Goal: Task Accomplishment & Management: Complete application form

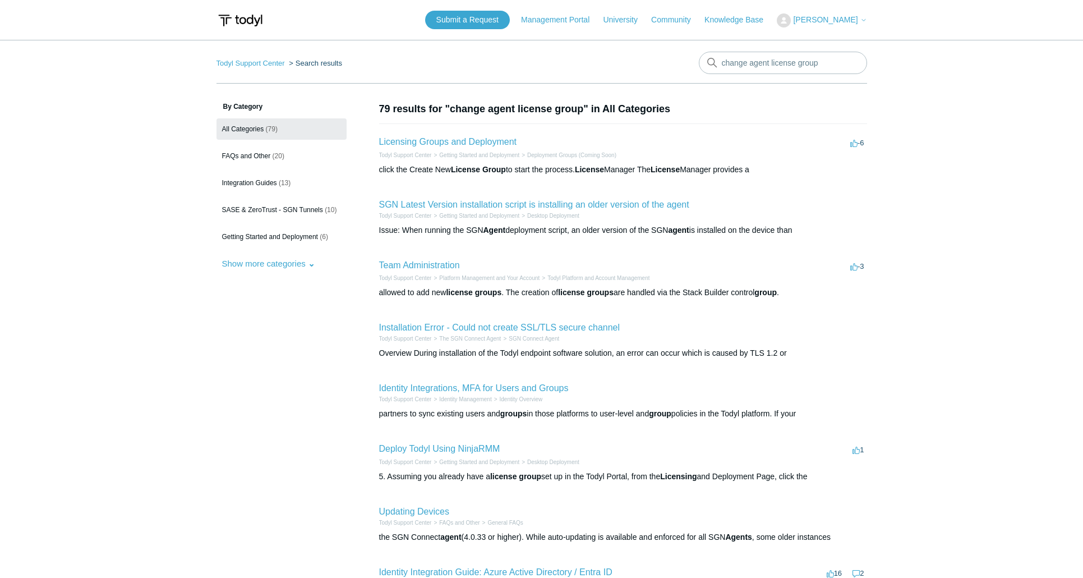
scroll to position [237, 0]
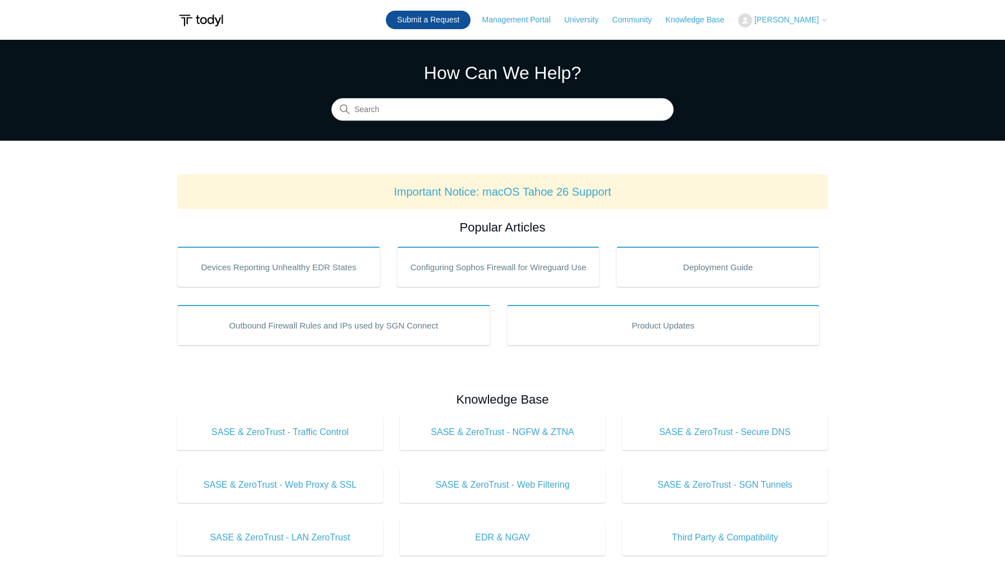
click at [435, 17] on link "Submit a Request" at bounding box center [428, 20] width 85 height 19
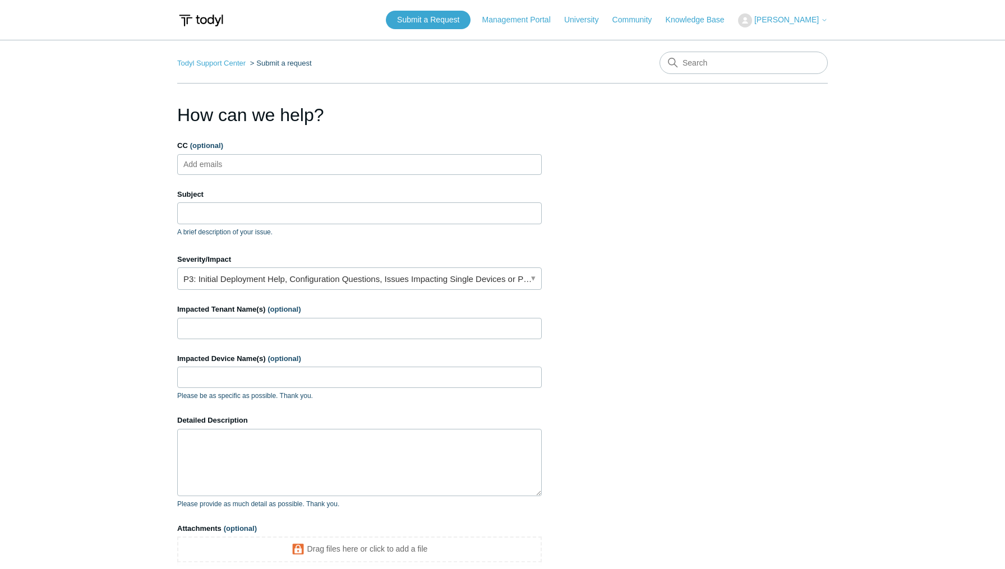
click at [302, 160] on ul "Add emails" at bounding box center [359, 164] width 364 height 21
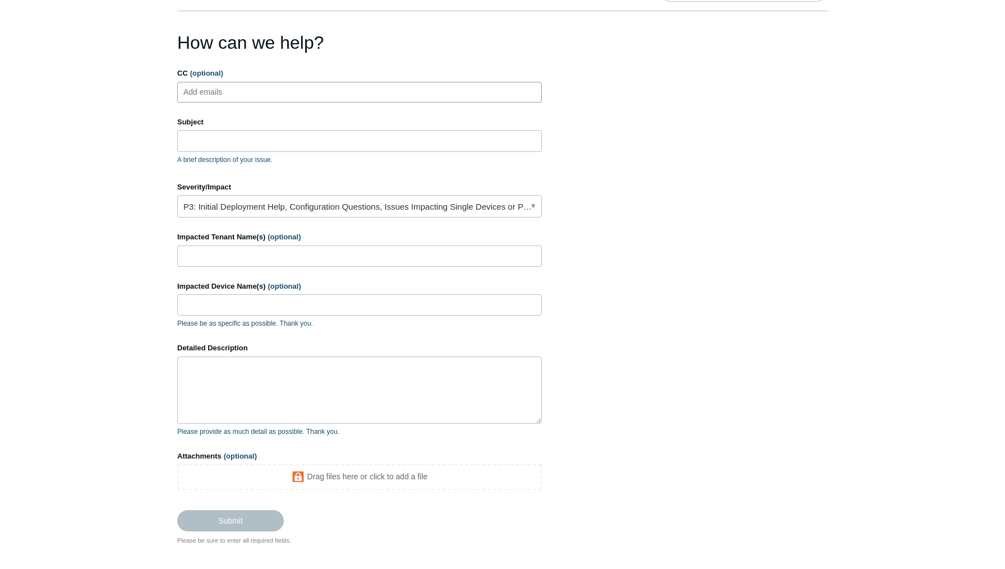
scroll to position [75, 0]
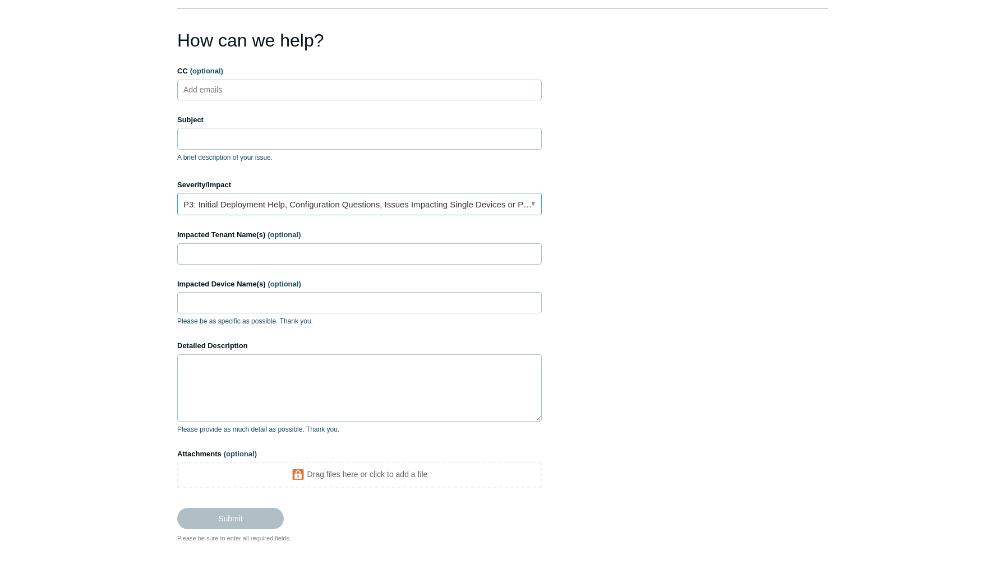
click at [533, 204] on link "P3: Initial Deployment Help, Configuration Questions, Issues Impacting Single D…" at bounding box center [359, 204] width 364 height 22
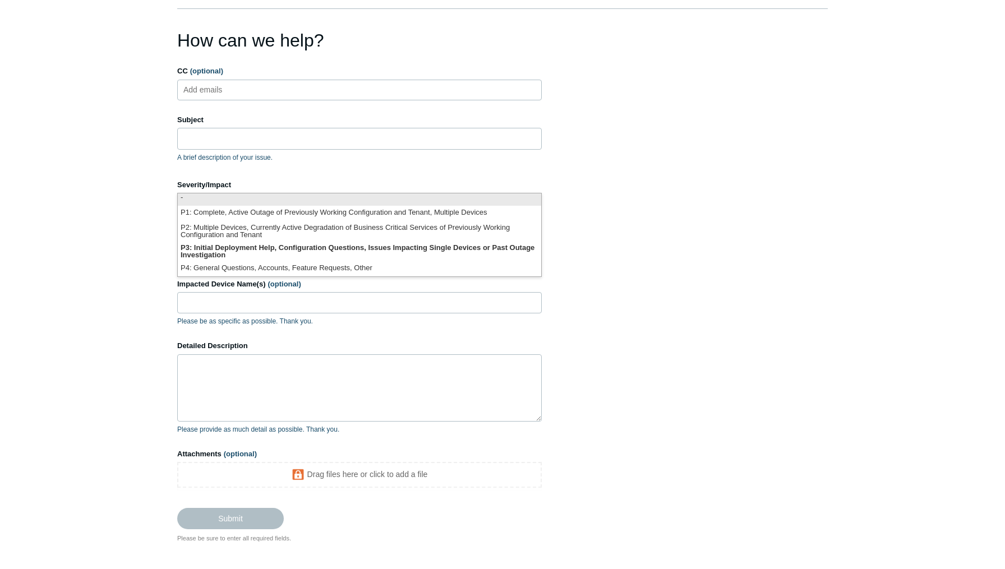
scroll to position [0, 0]
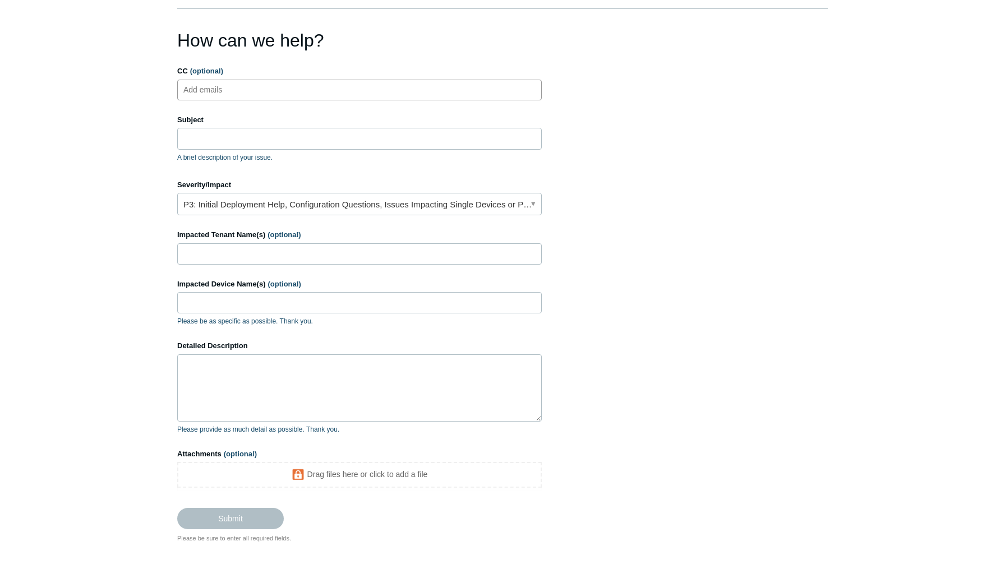
click at [437, 85] on ul "Add emails" at bounding box center [359, 90] width 364 height 21
click at [484, 211] on link "P3: Initial Deployment Help, Configuration Questions, Issues Impacting Single D…" at bounding box center [359, 204] width 364 height 22
click at [487, 94] on ul "Add emails" at bounding box center [359, 90] width 364 height 21
type input "ralbers@rkblack.com"
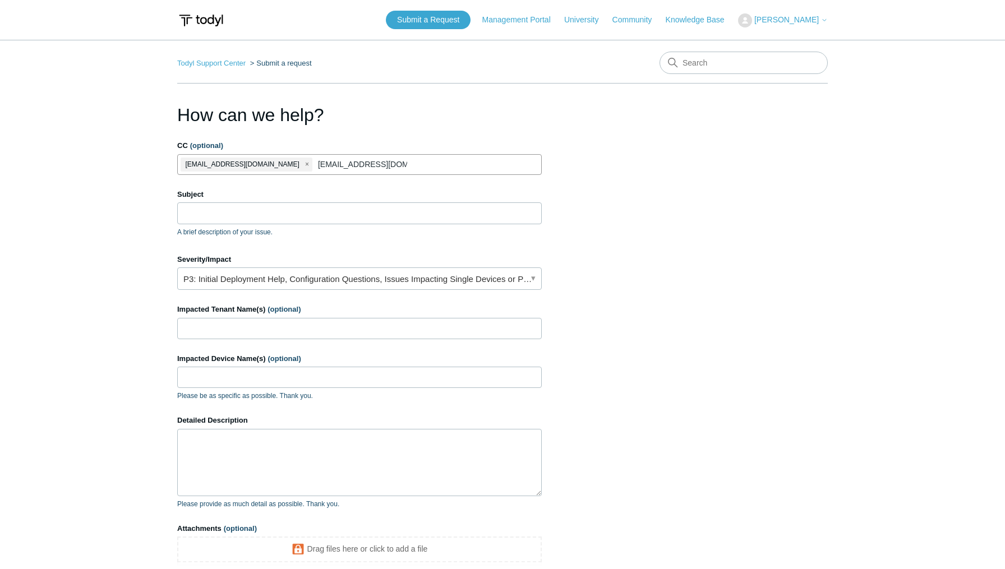
type input "ddoremus@rkblack.com"
click at [484, 217] on input "Subject" at bounding box center [359, 212] width 364 height 21
click at [535, 284] on link "P3: Initial Deployment Help, Configuration Questions, Issues Impacting Single D…" at bounding box center [359, 278] width 364 height 22
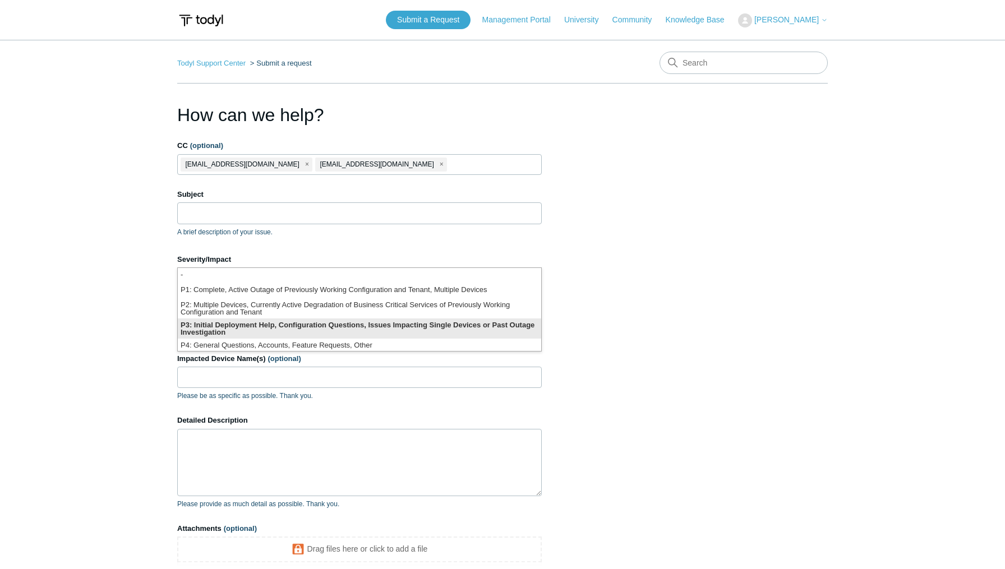
click at [253, 328] on li "P3: Initial Deployment Help, Configuration Questions, Issues Impacting Single D…" at bounding box center [359, 329] width 363 height 20
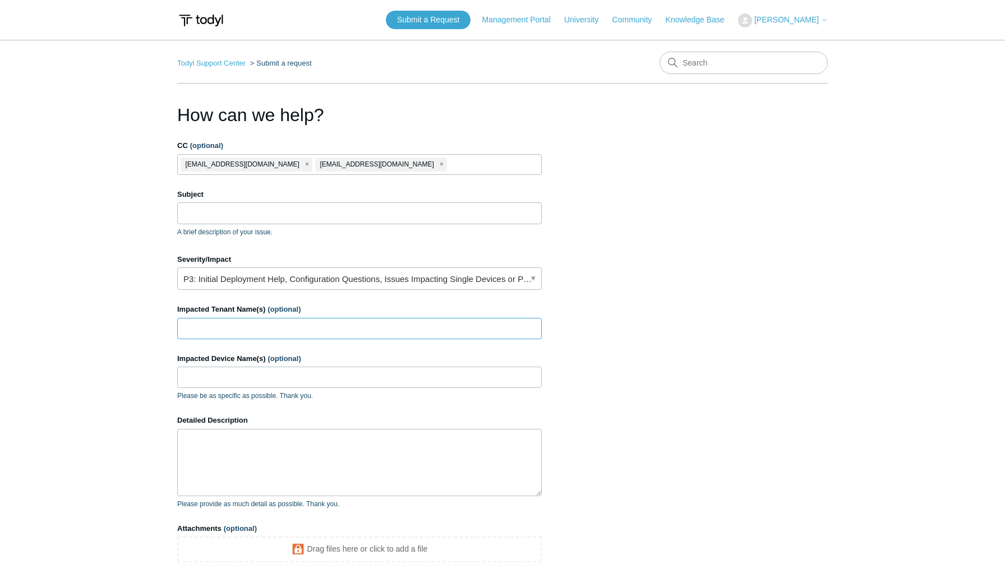
click at [269, 331] on input "Impacted Tenant Name(s) (optional)" at bounding box center [359, 328] width 364 height 21
click at [335, 216] on input "Subject" at bounding box center [359, 212] width 364 height 21
type input "Q"
paste input "Critical-Suspicious Activity Detection Event 0083372320011373"
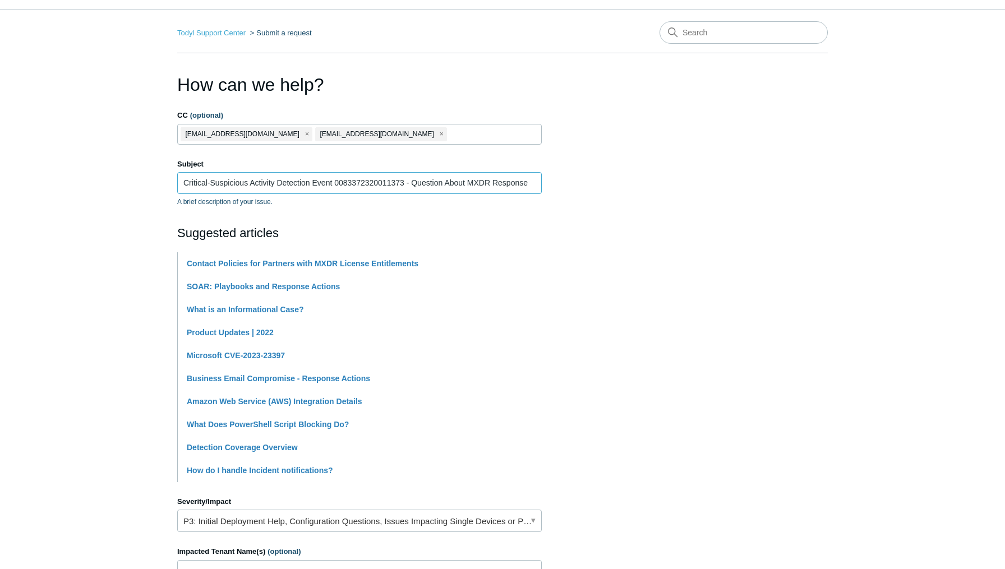
scroll to position [42, 0]
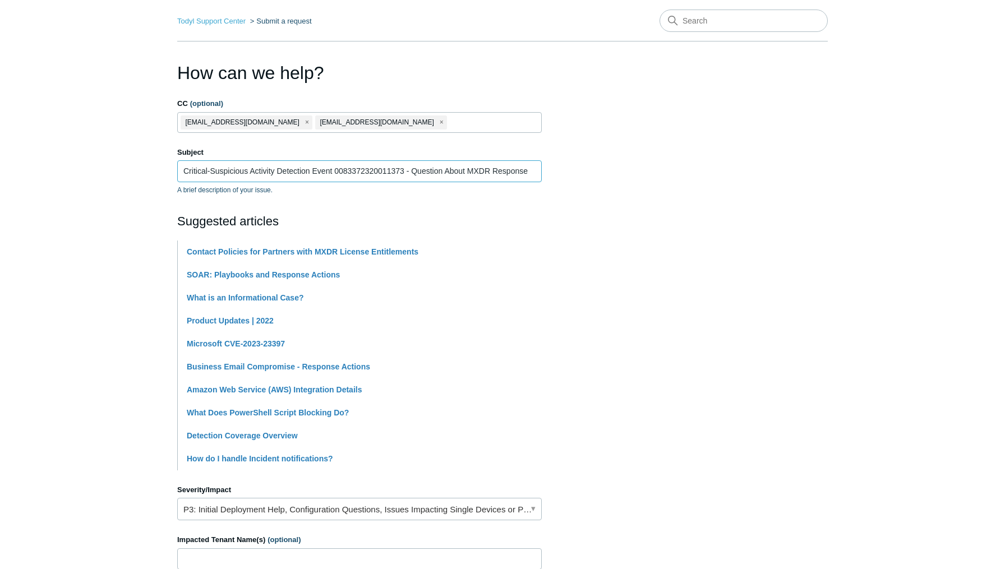
type input "Critical-Suspicious Activity Detection Event 0083372320011373 - Question About …"
click at [471, 124] on ul "ralbers@rkblack.com ddoremus@rkblack.com" at bounding box center [359, 122] width 364 height 21
type input "tturner@rkblack.com"
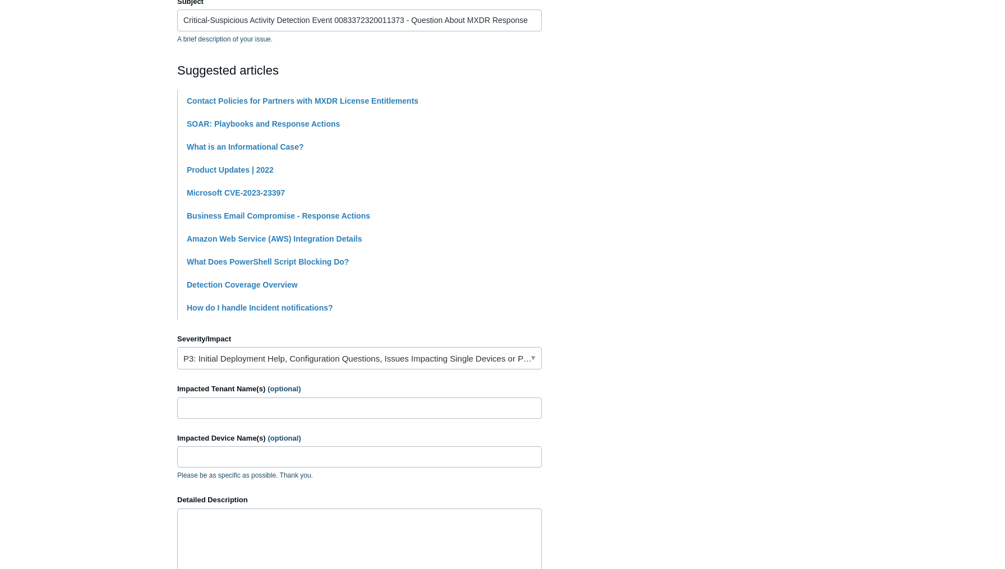
scroll to position [224, 0]
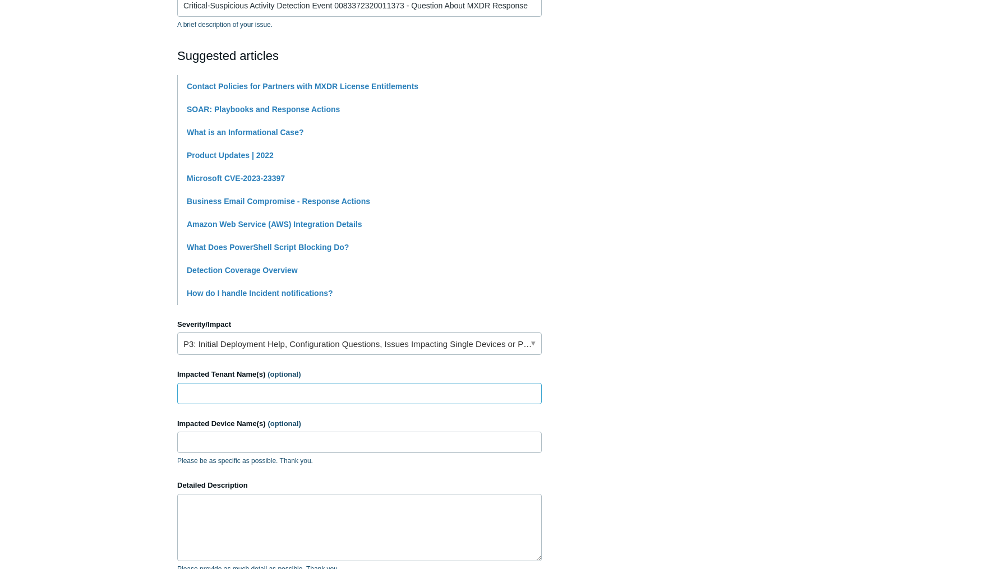
click at [409, 383] on input "Impacted Tenant Name(s) (optional)" at bounding box center [359, 393] width 364 height 21
type input "[PERSON_NAME] Toyota"
click at [368, 432] on input "Impacted Device Name(s) (optional)" at bounding box center [359, 442] width 364 height 21
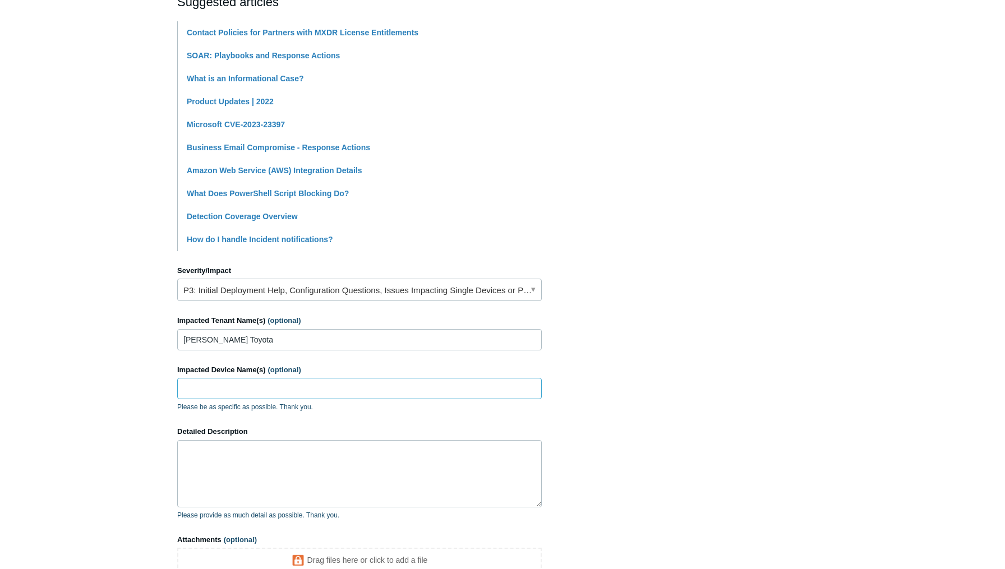
scroll to position [277, 0]
type input "[PERSON_NAME]"
type textarea "I"
click at [338, 441] on textarea "This is a true positive event. Why wasn't the account immediately" at bounding box center [359, 474] width 364 height 67
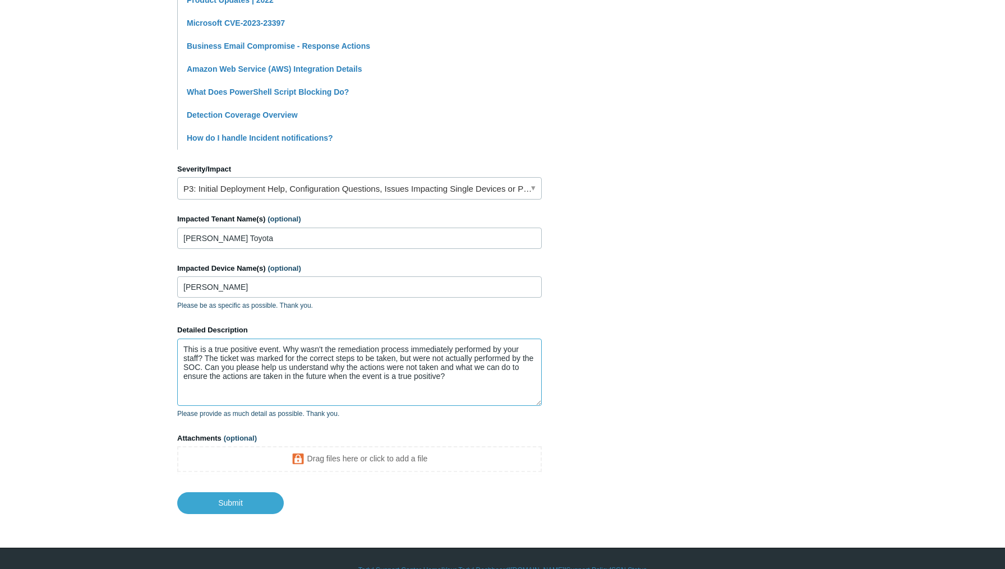
scroll to position [385, 0]
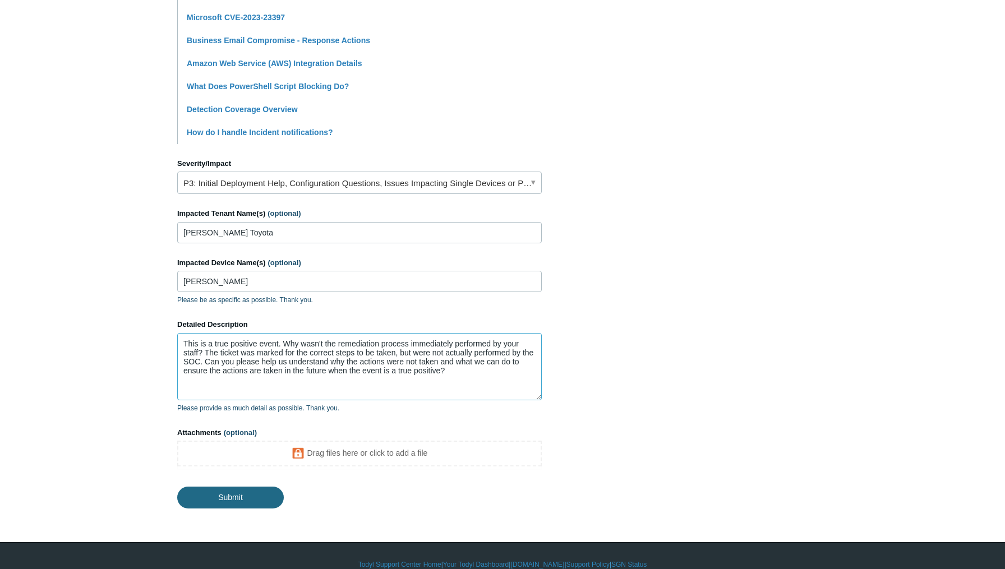
type textarea "This is a true positive event. Why wasn't the remediation process immediately p…"
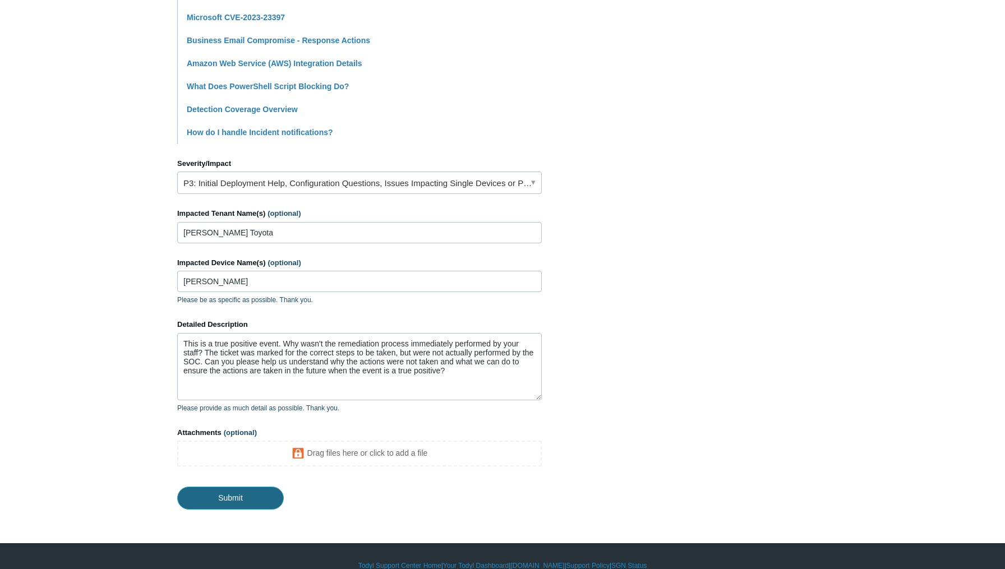
click at [253, 487] on input "Submit" at bounding box center [230, 498] width 107 height 22
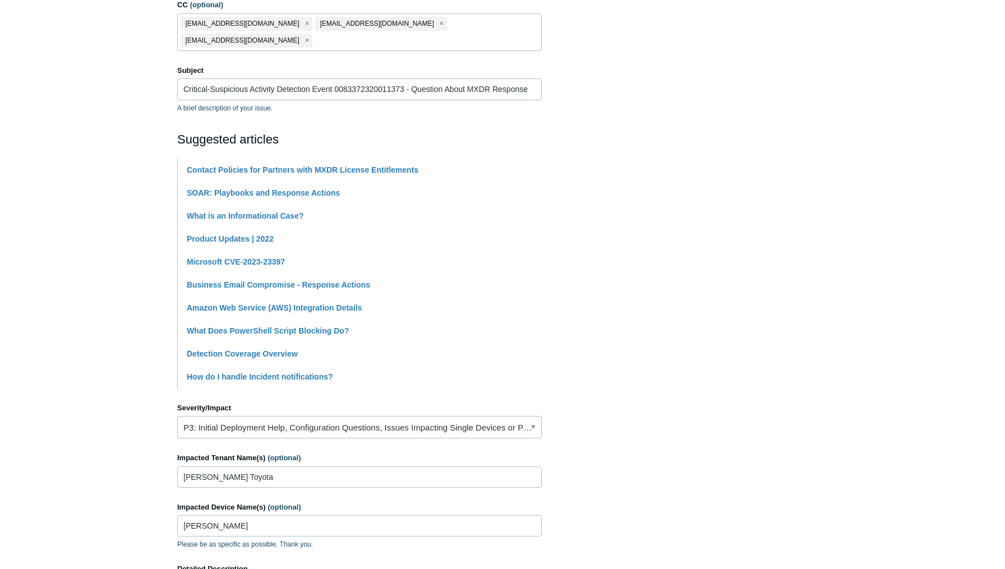
scroll to position [0, 0]
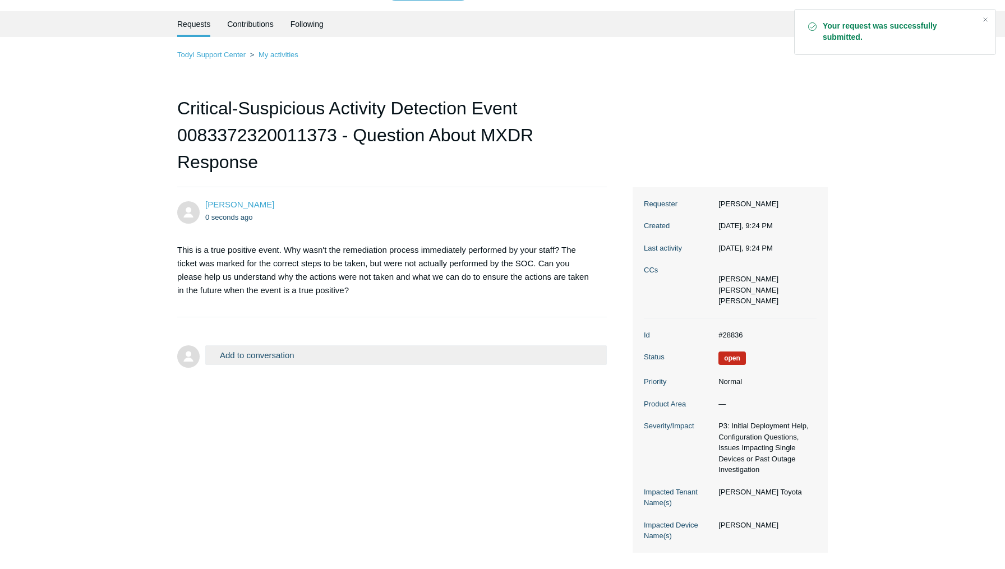
scroll to position [38, 0]
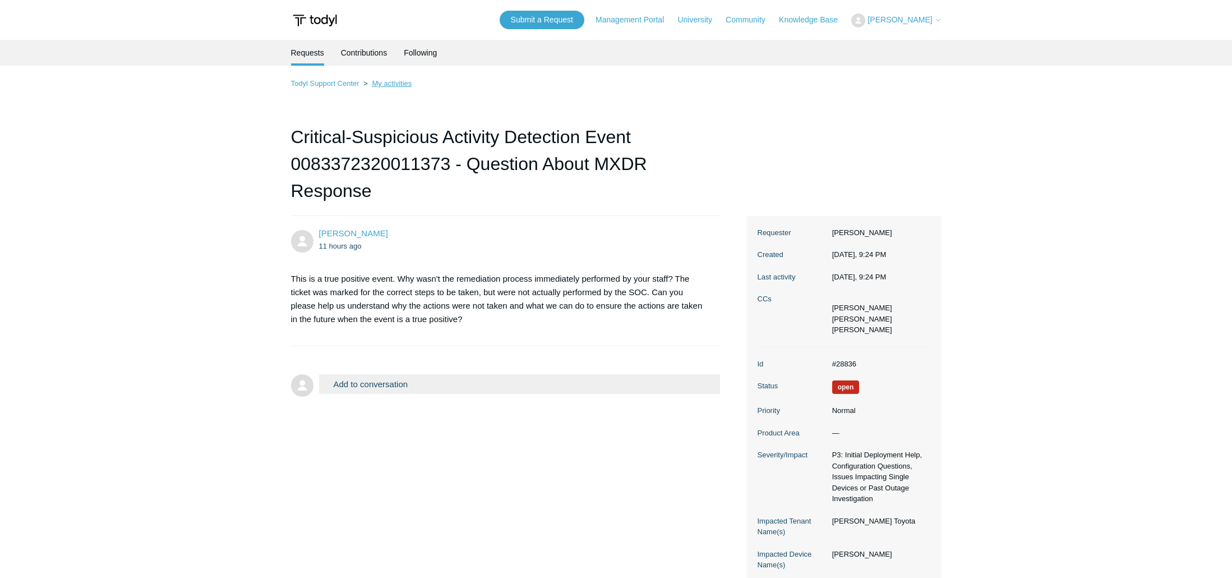
click at [387, 85] on link "My activities" at bounding box center [392, 83] width 40 height 8
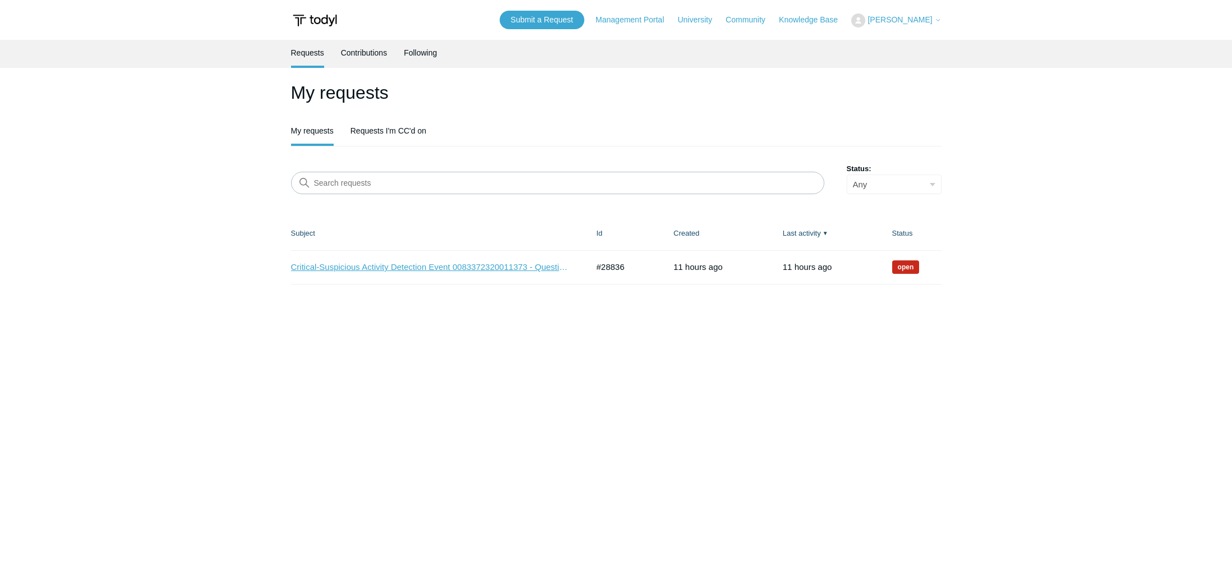
click at [470, 269] on link "Critical-Suspicious Activity Detection Event 0083372320011373 - Question About …" at bounding box center [431, 267] width 280 height 13
